Goal: Information Seeking & Learning: Learn about a topic

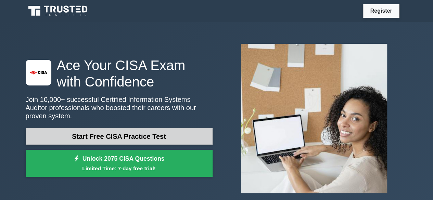
drag, startPoint x: 0, startPoint y: 0, endPoint x: 161, endPoint y: 134, distance: 209.8
click at [162, 134] on link "Start Free CISA Practice Test" at bounding box center [119, 136] width 187 height 16
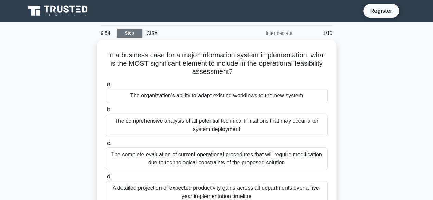
click at [132, 37] on link "Stop" at bounding box center [130, 33] width 26 height 9
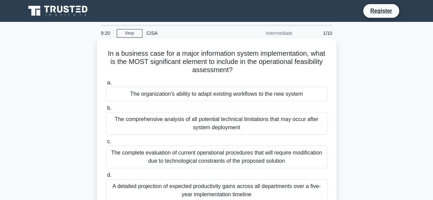
click at [202, 94] on div "The organization's ability to adapt existing workflows to the new system" at bounding box center [217, 94] width 222 height 14
click at [106, 85] on input "a. The organization's ability to adapt existing workflows to the new system" at bounding box center [106, 83] width 0 height 4
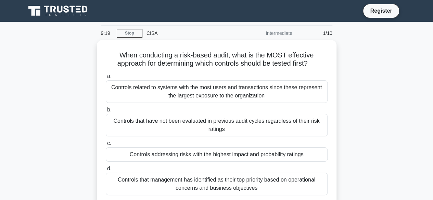
click at [203, 94] on div "Controls related to systems with the most users and transactions since these re…" at bounding box center [217, 92] width 222 height 23
click at [106, 79] on input "a. Controls related to systems with the most users and transactions since these…" at bounding box center [106, 76] width 0 height 4
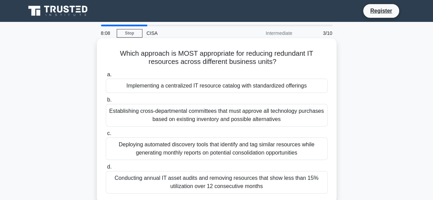
click at [277, 89] on div "Implementing a centralized IT resource catalog with standardized offerings" at bounding box center [217, 86] width 222 height 14
click at [106, 77] on input "a. Implementing a centralized IT resource catalog with standardized offerings" at bounding box center [106, 75] width 0 height 4
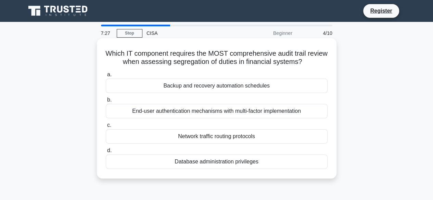
click at [231, 94] on div "a. Backup and recovery automation schedules b. End-user authentication mechanis…" at bounding box center [217, 119] width 230 height 101
click at [232, 91] on div "Backup and recovery automation schedules" at bounding box center [217, 86] width 222 height 14
click at [106, 77] on input "a. Backup and recovery automation schedules" at bounding box center [106, 75] width 0 height 4
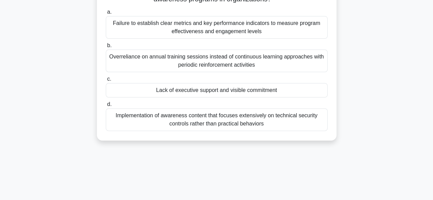
scroll to position [65, 0]
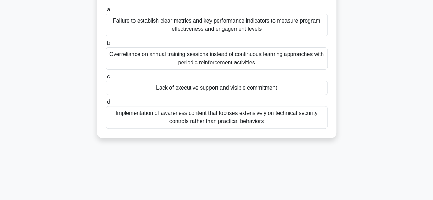
click at [273, 116] on div "Implementation of awareness content that focuses extensively on technical secur…" at bounding box center [217, 117] width 222 height 23
click at [106, 105] on input "d. Implementation of awareness content that focuses extensively on technical se…" at bounding box center [106, 102] width 0 height 4
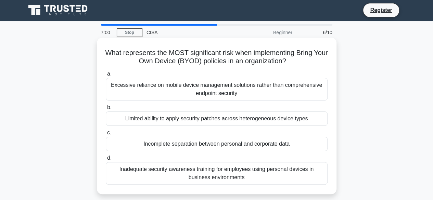
scroll to position [0, 0]
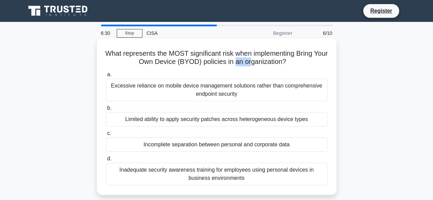
drag, startPoint x: 241, startPoint y: 64, endPoint x: 258, endPoint y: 63, distance: 17.2
click at [258, 63] on h5 "What represents the MOST significant risk when implementing Bring Your Own Devi…" at bounding box center [216, 57] width 223 height 17
drag, startPoint x: 258, startPoint y: 63, endPoint x: 288, endPoint y: 62, distance: 29.8
click at [288, 62] on h5 "What represents the MOST significant risk when implementing Bring Your Own Devi…" at bounding box center [216, 57] width 223 height 17
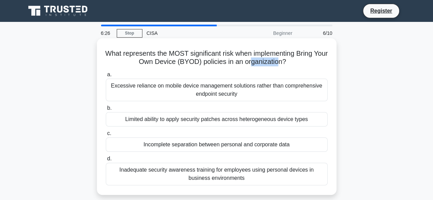
click at [289, 62] on h5 "What represents the MOST significant risk when implementing Bring Your Own Devi…" at bounding box center [216, 57] width 223 height 17
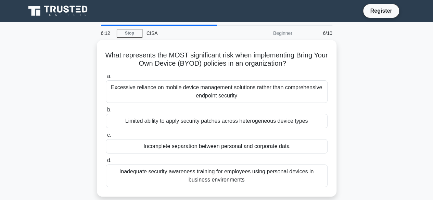
drag, startPoint x: 140, startPoint y: 146, endPoint x: 423, endPoint y: 140, distance: 283.1
click at [426, 141] on main "6:12 Stop CISA Beginner 6/10 What represents the MOST significant risk when imp…" at bounding box center [216, 196] width 433 height 348
click at [395, 130] on div "What represents the MOST significant risk when implementing Bring Your Own Devi…" at bounding box center [217, 122] width 391 height 165
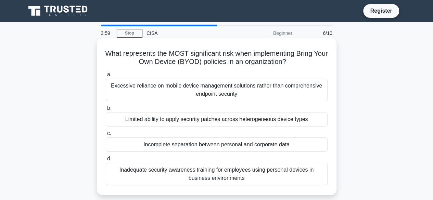
click at [171, 122] on div "Limited ability to apply security patches across heterogeneous device types" at bounding box center [217, 119] width 222 height 14
click at [106, 111] on input "b. Limited ability to apply security patches across heterogeneous device types" at bounding box center [106, 108] width 0 height 4
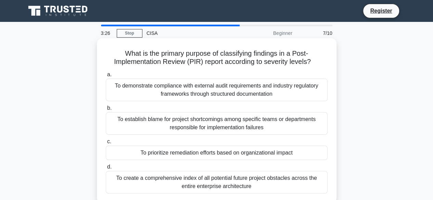
drag, startPoint x: 161, startPoint y: 63, endPoint x: 315, endPoint y: 65, distance: 153.2
click at [315, 65] on h5 "What is the primary purpose of classifying findings in a Post-Implementation Re…" at bounding box center [216, 57] width 223 height 17
click at [315, 65] on icon ".spinner_0XTQ{transform-origin:center;animation:spinner_y6GP .75s linear infini…" at bounding box center [315, 62] width 8 height 8
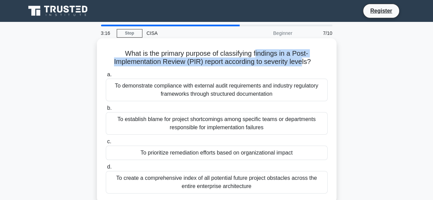
drag, startPoint x: 258, startPoint y: 52, endPoint x: 304, endPoint y: 62, distance: 47.7
click at [304, 62] on h5 "What is the primary purpose of classifying findings in a Post-Implementation Re…" at bounding box center [216, 57] width 223 height 17
drag, startPoint x: 112, startPoint y: 61, endPoint x: 307, endPoint y: 66, distance: 195.1
click at [307, 66] on h5 "What is the primary purpose of classifying findings in a Post-Implementation Re…" at bounding box center [216, 57] width 223 height 17
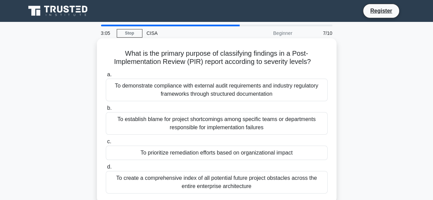
click at [153, 57] on h5 "What is the primary purpose of classifying findings in a Post-Implementation Re…" at bounding box center [216, 57] width 223 height 17
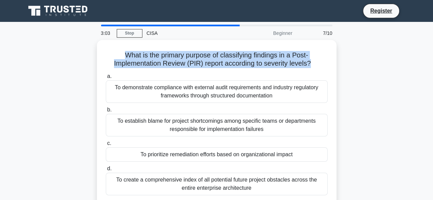
drag, startPoint x: 123, startPoint y: 54, endPoint x: 343, endPoint y: 29, distance: 221.7
click at [311, 63] on h5 "What is the primary purpose of classifying findings in a Post-Implementation Re…" at bounding box center [216, 59] width 223 height 17
copy h5 "What is the primary purpose of classifying findings in a Post-Implementation Re…"
